Goal: Navigation & Orientation: Find specific page/section

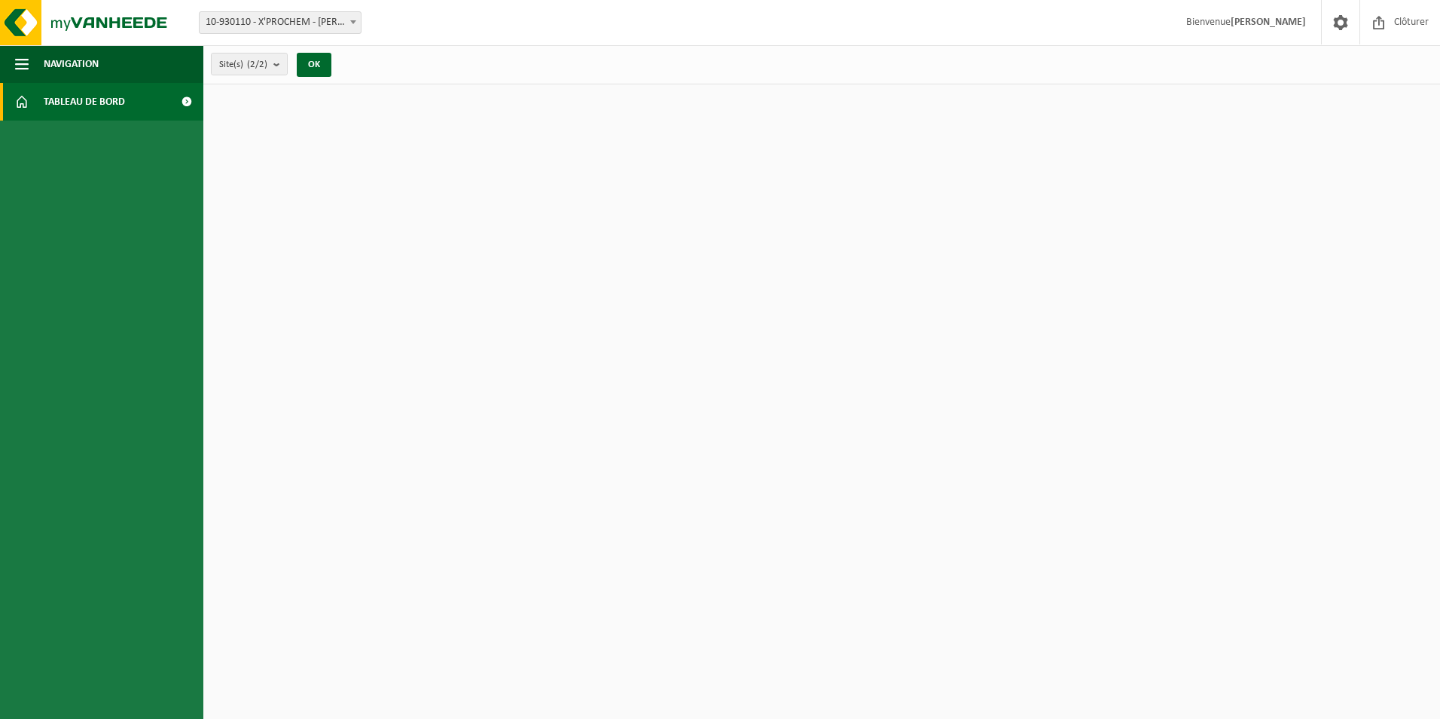
click at [105, 99] on span "Tableau de bord" at bounding box center [84, 102] width 81 height 38
click at [228, 25] on span "10-930110 - X'PROCHEM - [PERSON_NAME]" at bounding box center [280, 22] width 161 height 21
click at [20, 36] on img at bounding box center [90, 22] width 181 height 45
